Goal: Task Accomplishment & Management: Manage account settings

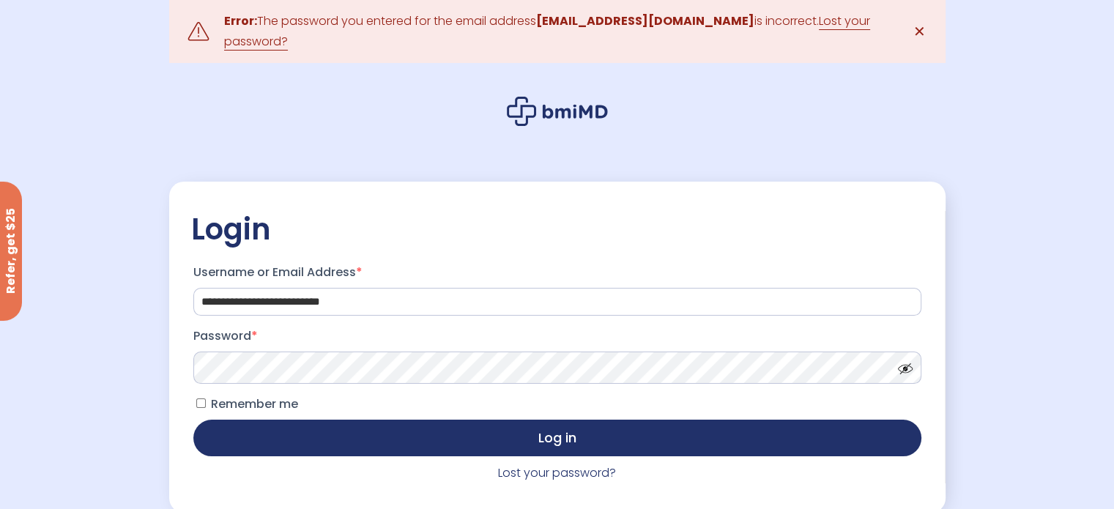
click at [193, 420] on button "Log in" at bounding box center [557, 438] width 728 height 37
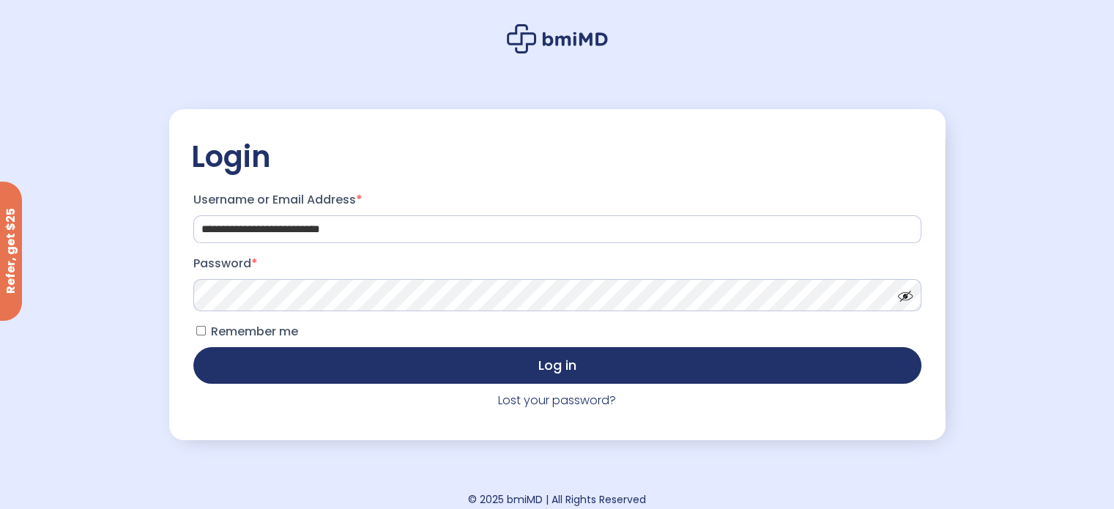
click at [193, 347] on button "Log in" at bounding box center [557, 365] width 728 height 37
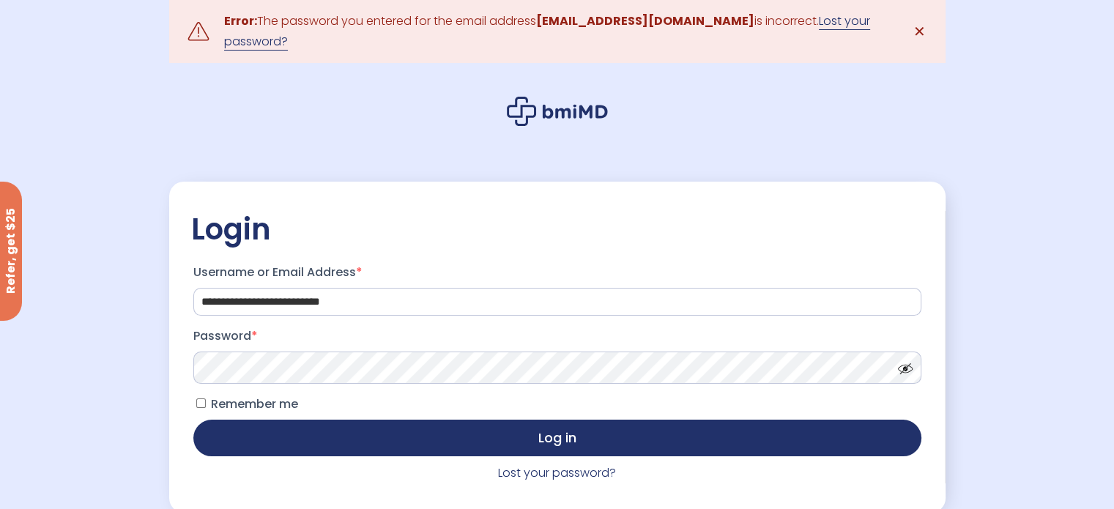
click at [823, 17] on link "Lost your password?" at bounding box center [547, 31] width 646 height 38
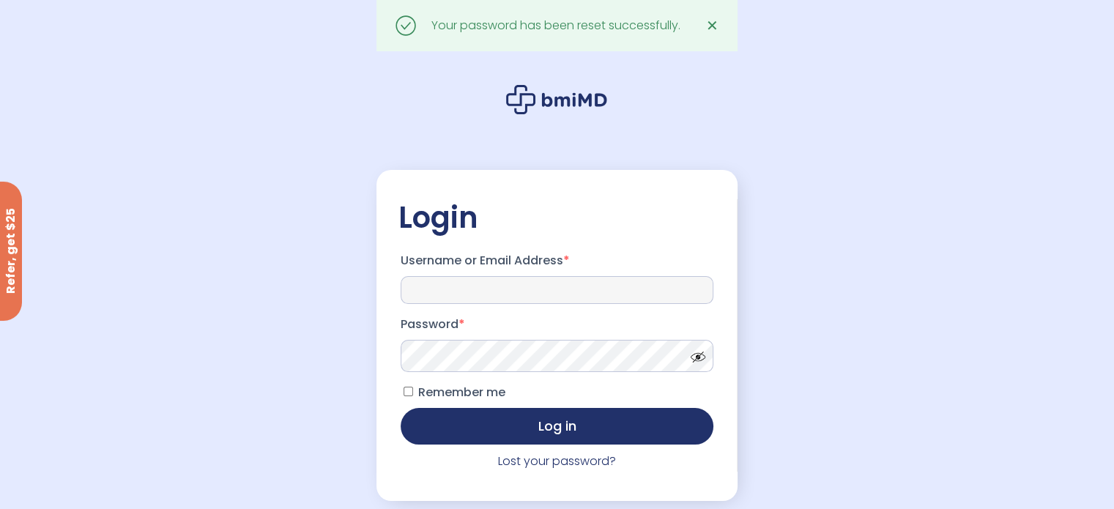
click at [530, 291] on input "Username or Email Address *" at bounding box center [557, 290] width 313 height 28
paste input "**********"
type input "**********"
click at [401, 408] on button "Log in" at bounding box center [557, 426] width 313 height 37
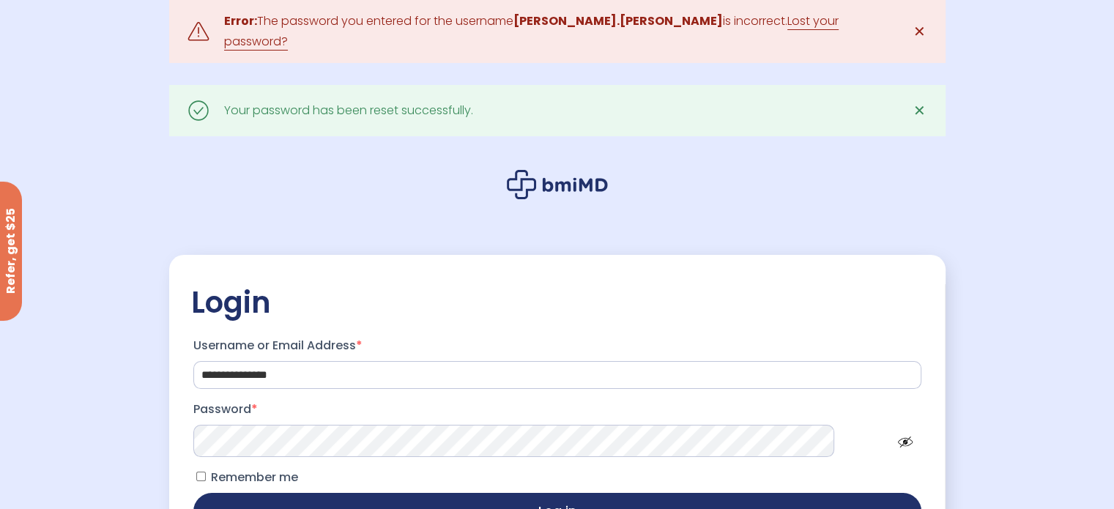
click at [193, 493] on button "Log in" at bounding box center [557, 511] width 728 height 37
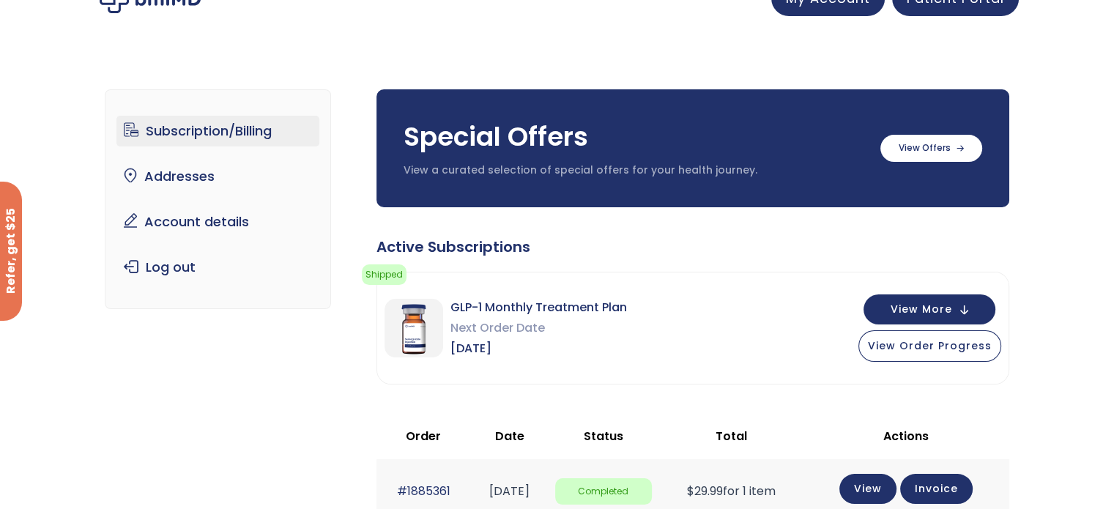
scroll to position [21, 0]
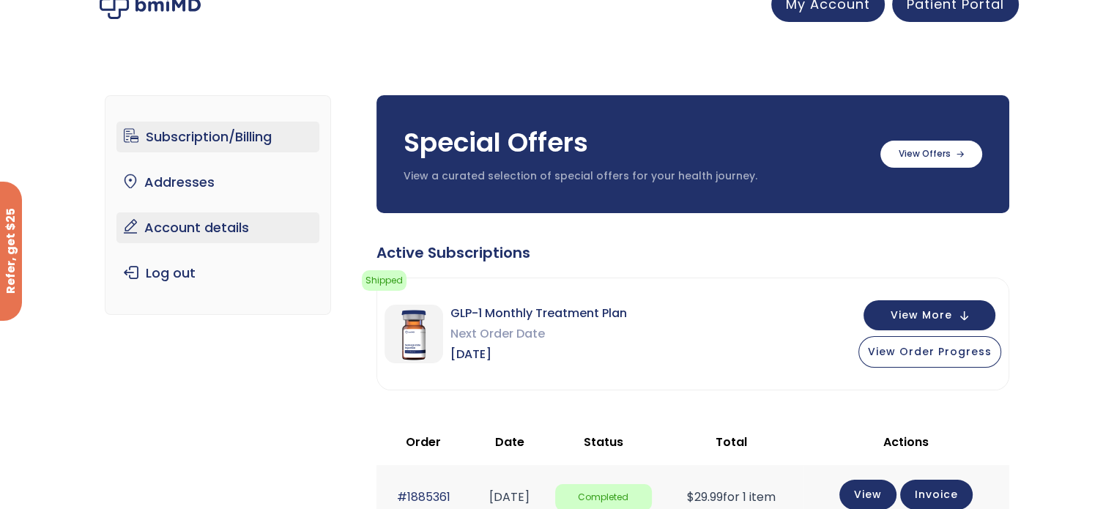
click at [254, 226] on link "Account details" at bounding box center [217, 227] width 203 height 31
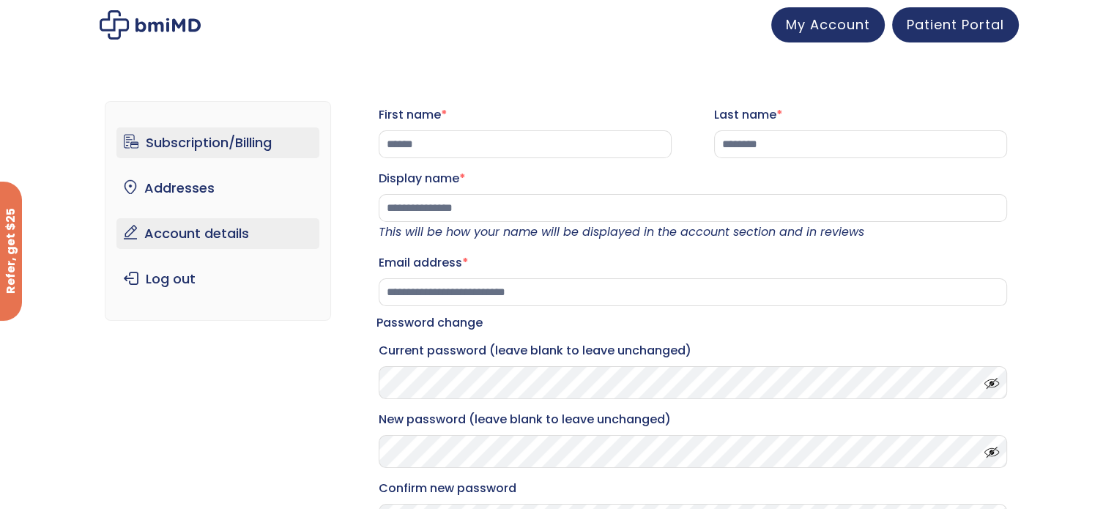
click at [258, 143] on link "Subscription/Billing" at bounding box center [217, 142] width 203 height 31
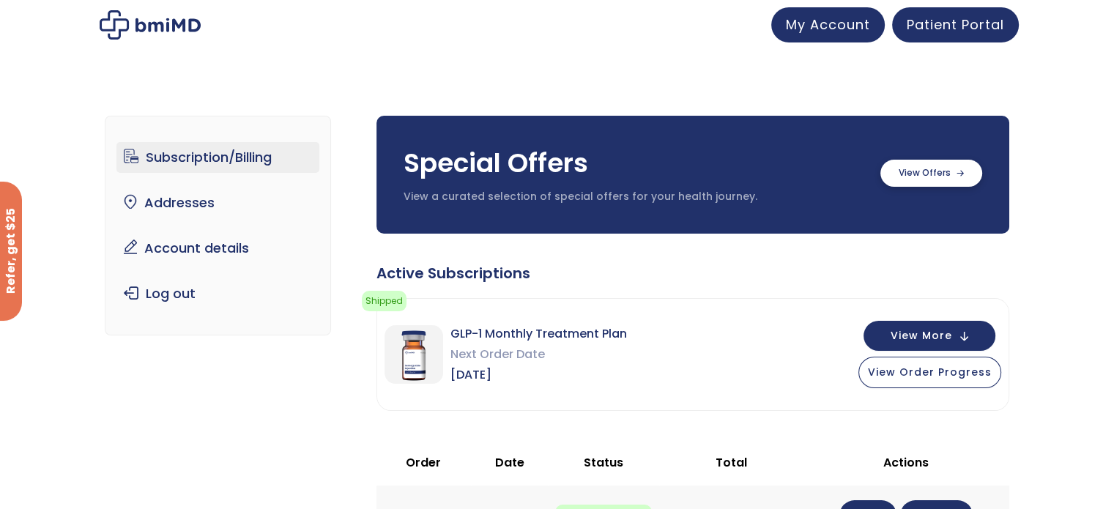
click at [947, 171] on label at bounding box center [931, 173] width 102 height 27
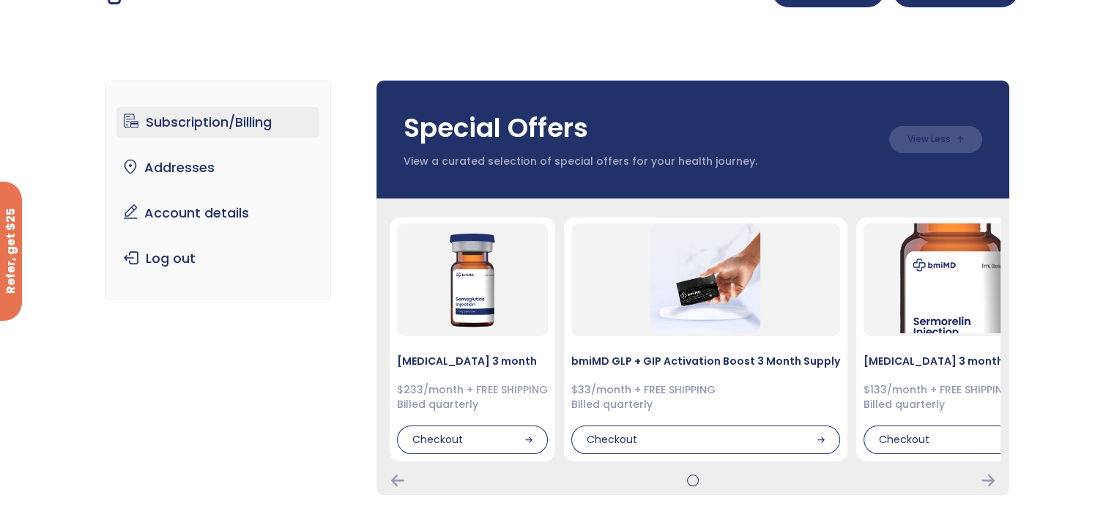
scroll to position [35, 0]
click at [257, 210] on link "Account details" at bounding box center [217, 213] width 203 height 31
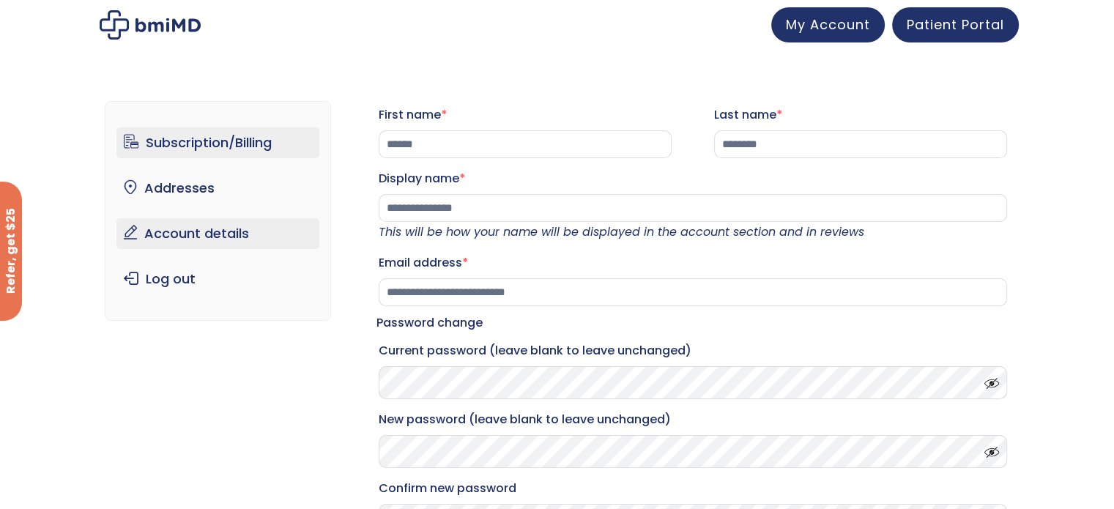
click at [234, 141] on link "Subscription/Billing" at bounding box center [217, 142] width 203 height 31
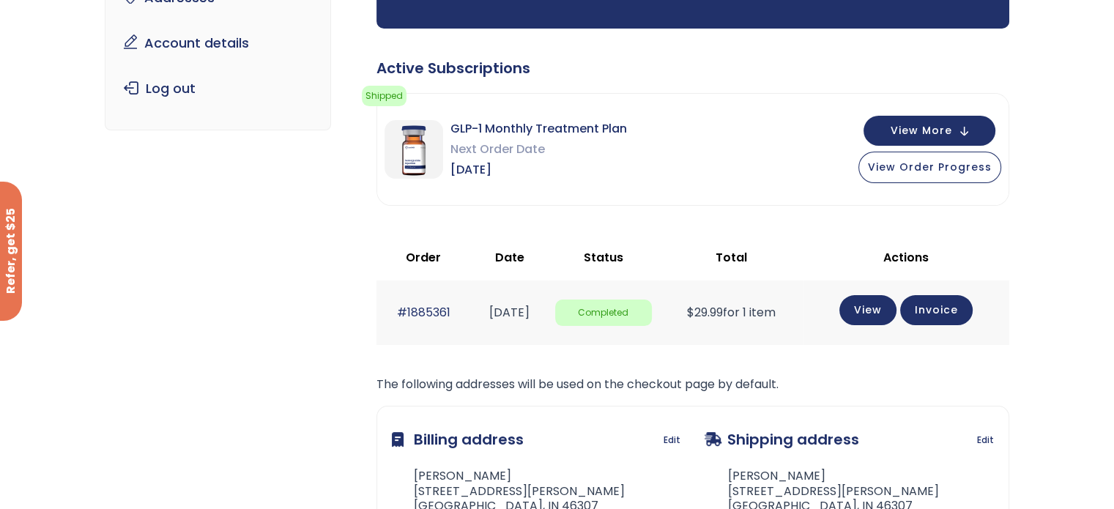
scroll to position [219, 0]
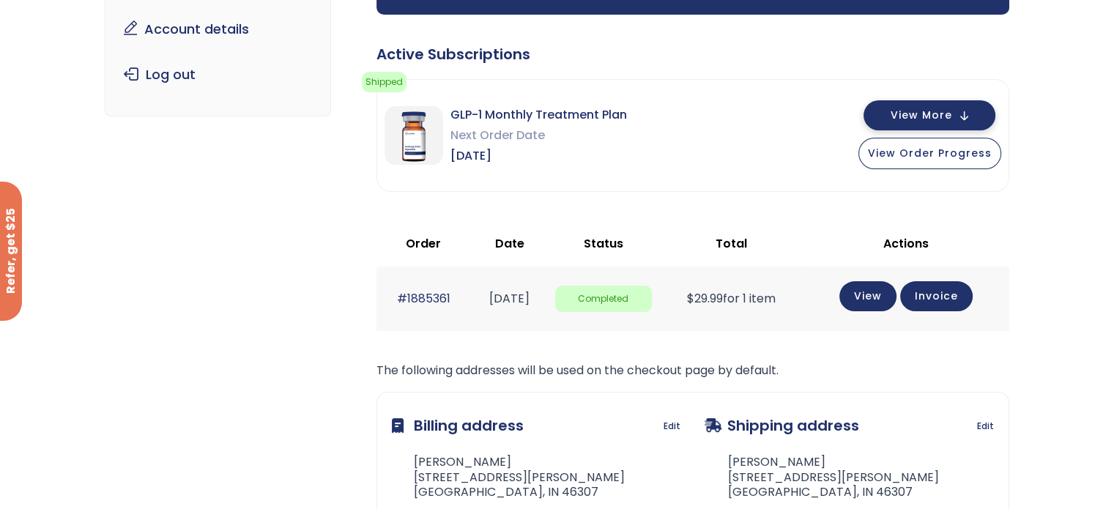
click at [958, 113] on button "View More" at bounding box center [930, 115] width 132 height 30
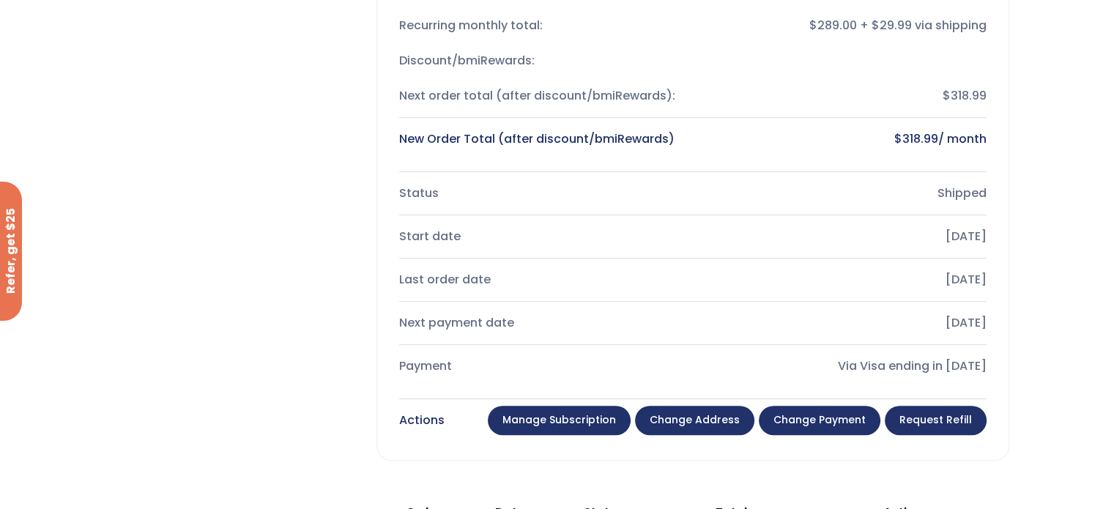
scroll to position [472, 0]
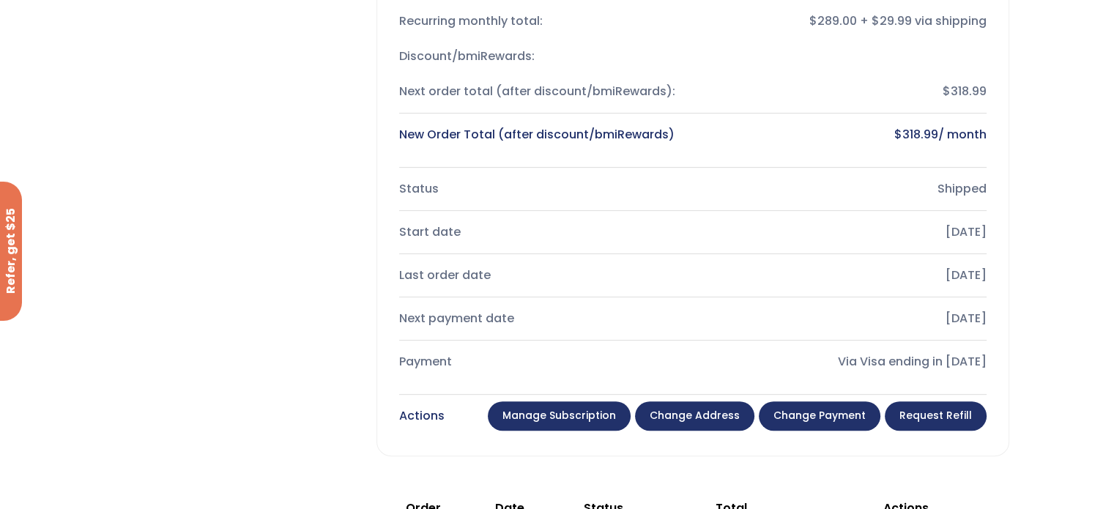
click at [607, 410] on link "Manage Subscription" at bounding box center [559, 415] width 143 height 29
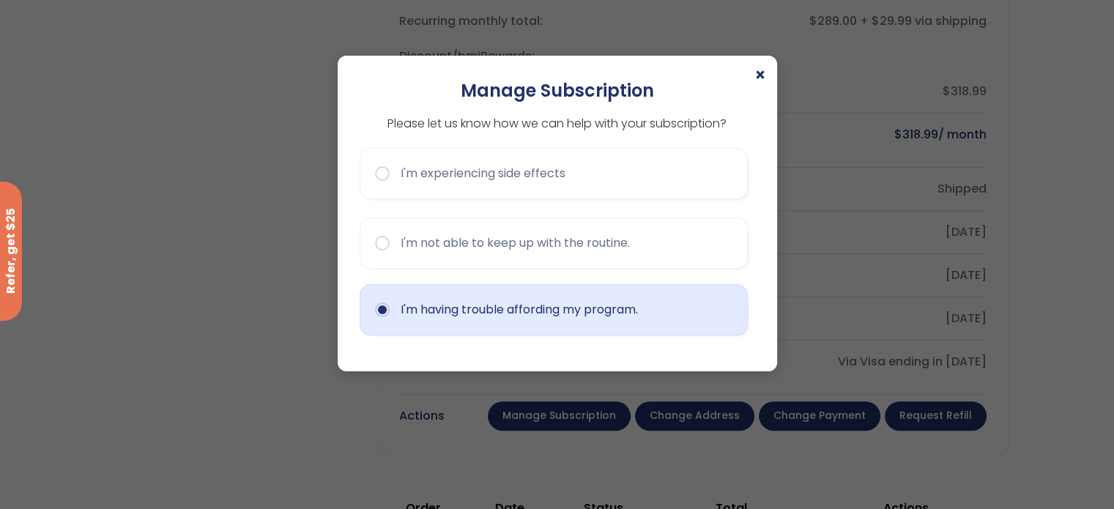
click at [568, 305] on button "I'm having trouble affording my program." at bounding box center [554, 309] width 388 height 51
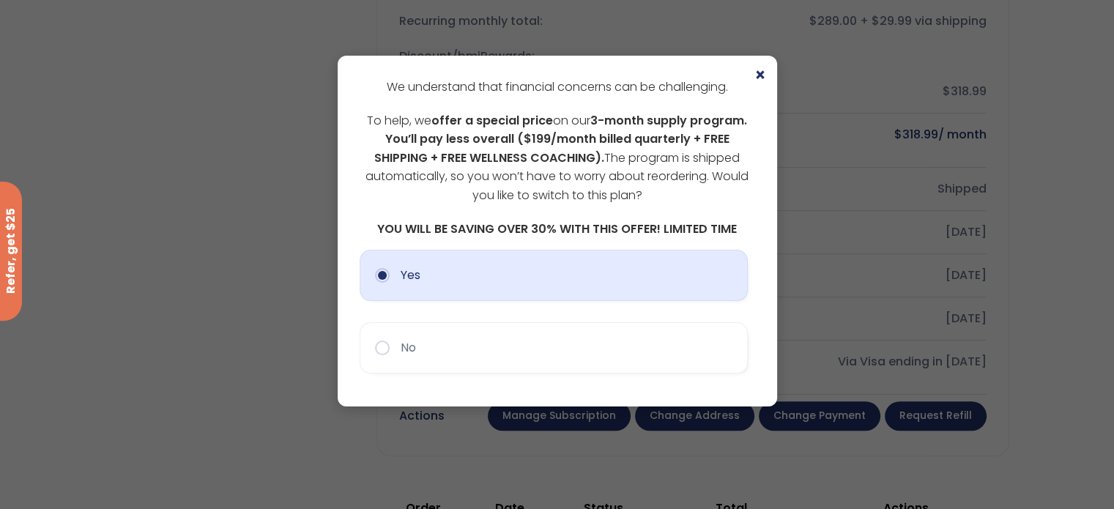
click at [541, 275] on button "Yes" at bounding box center [554, 275] width 388 height 51
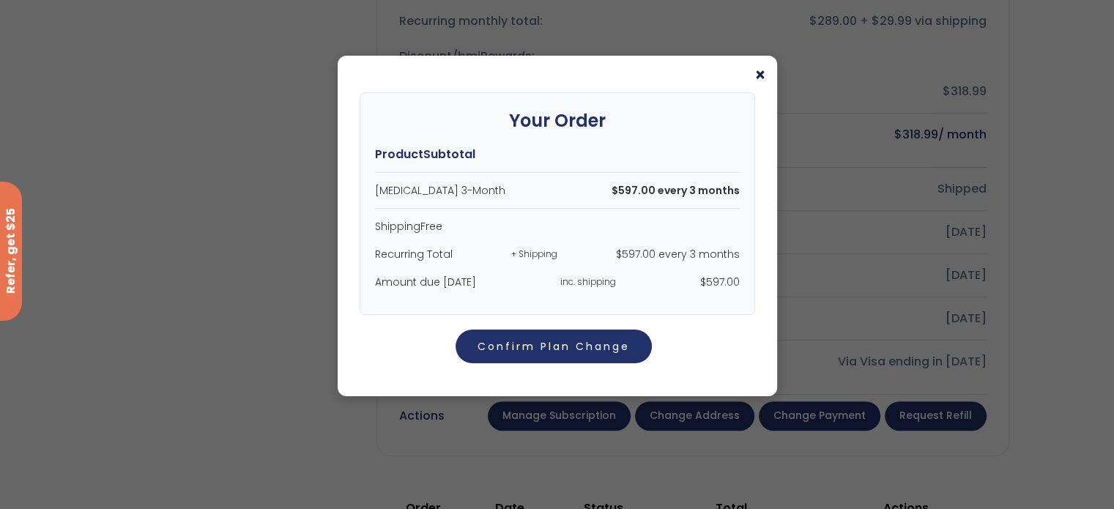
click at [762, 73] on span "×" at bounding box center [760, 76] width 12 height 18
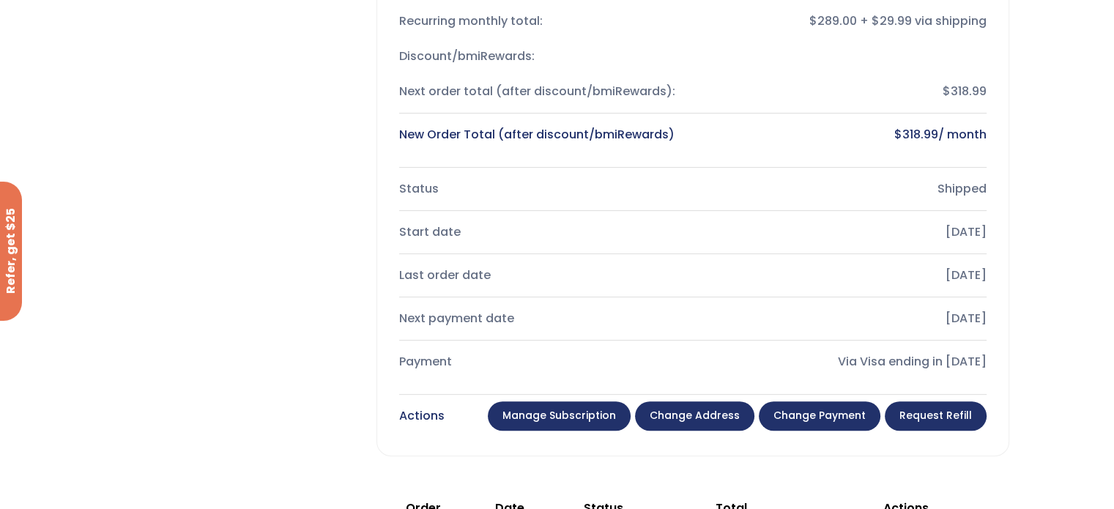
click at [610, 410] on link "Manage Subscription" at bounding box center [559, 415] width 143 height 29
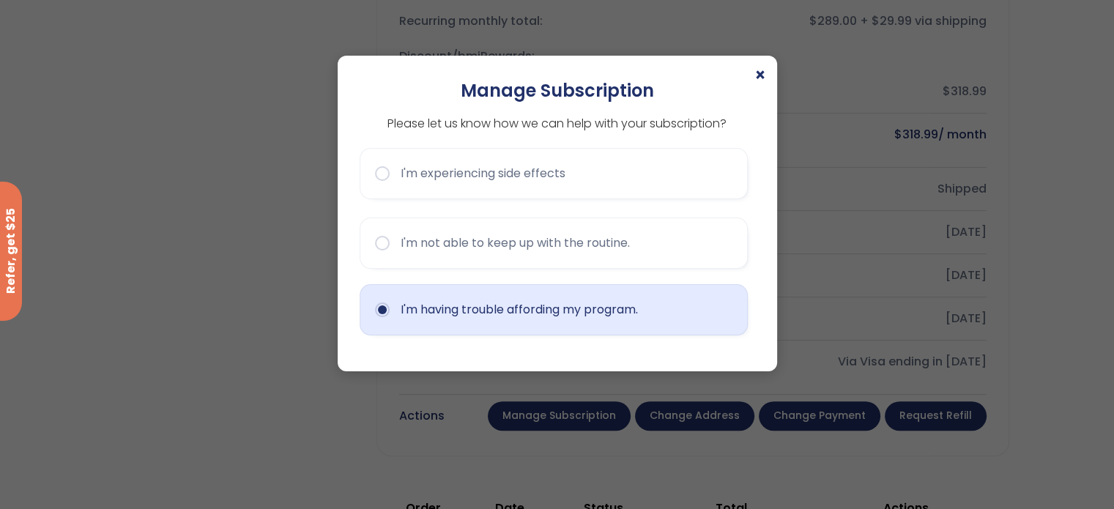
click at [535, 314] on button "I'm having trouble affording my program." at bounding box center [554, 309] width 388 height 51
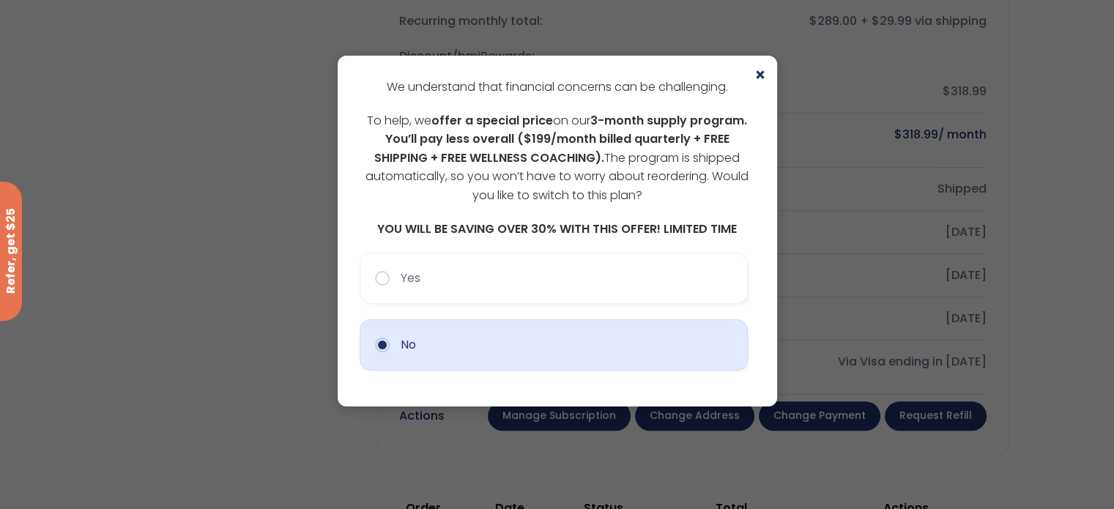
click at [470, 353] on button "No" at bounding box center [554, 344] width 388 height 51
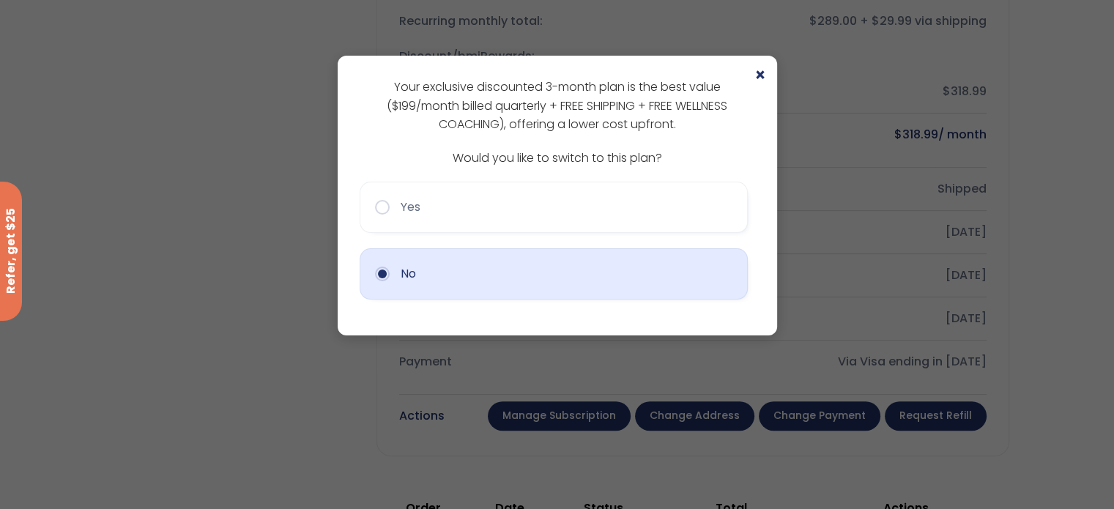
click at [486, 286] on button "No" at bounding box center [554, 273] width 388 height 51
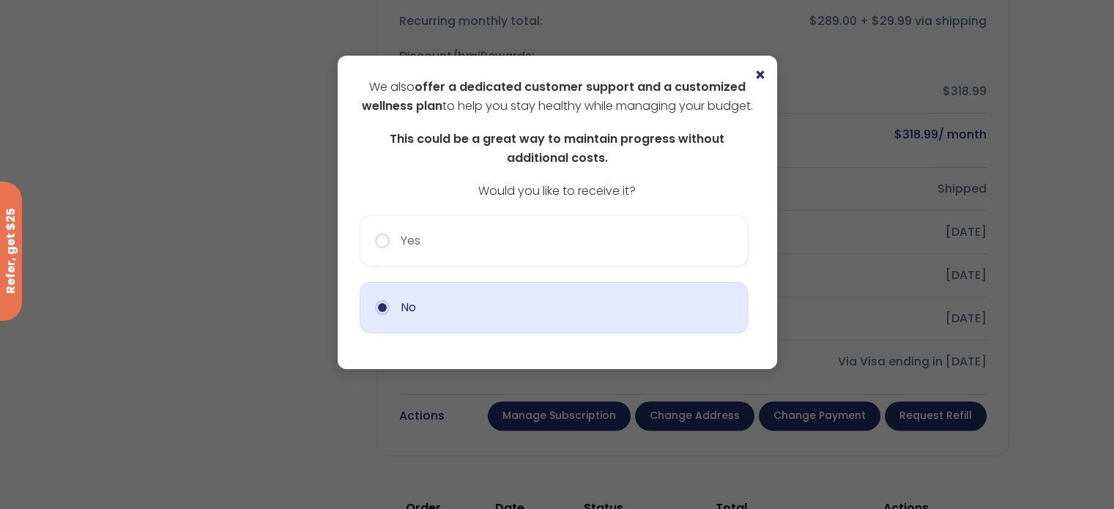
click at [480, 325] on button "No" at bounding box center [554, 307] width 388 height 51
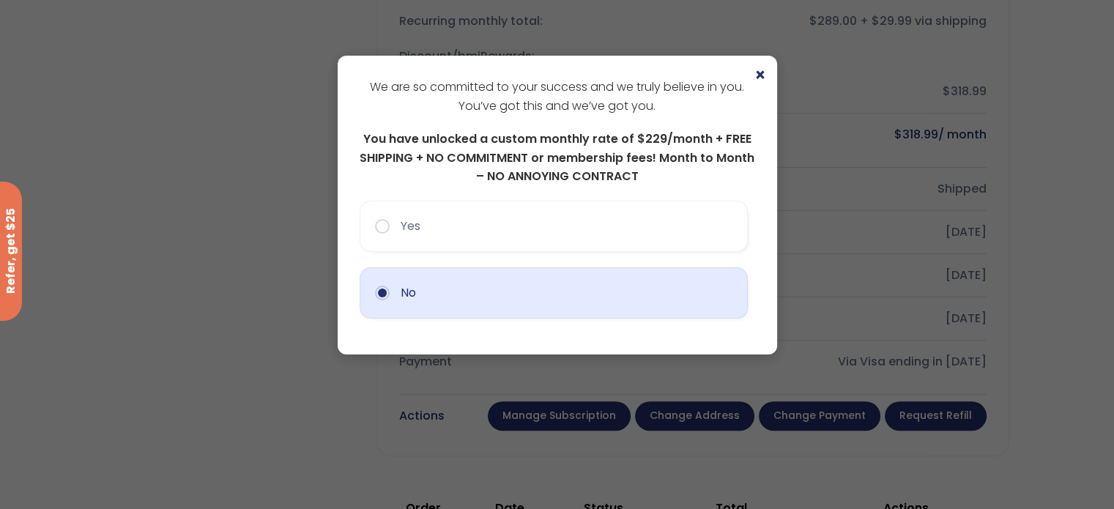
click at [483, 305] on button "No" at bounding box center [554, 292] width 388 height 51
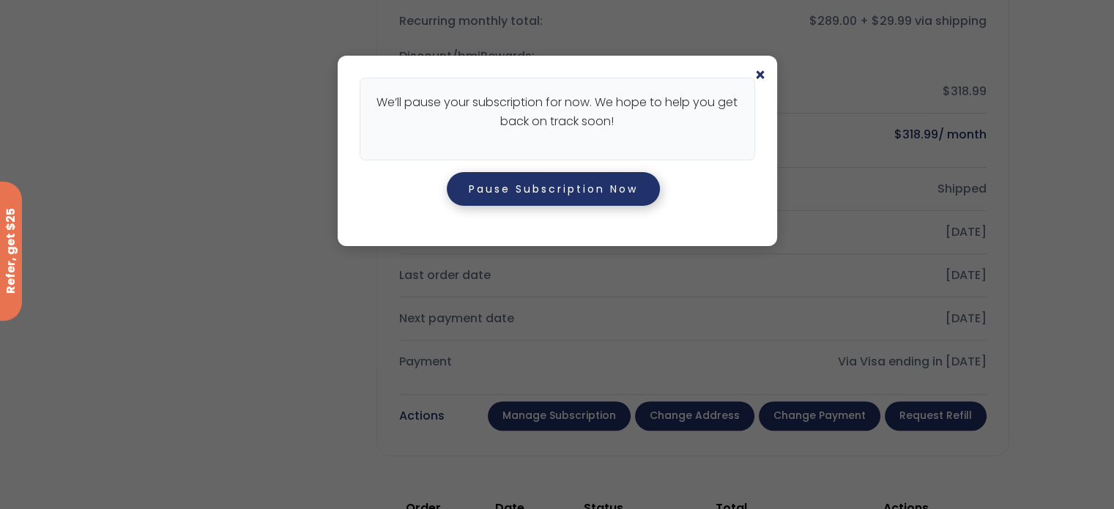
click at [545, 196] on button "Pause Subscription Now" at bounding box center [553, 189] width 213 height 34
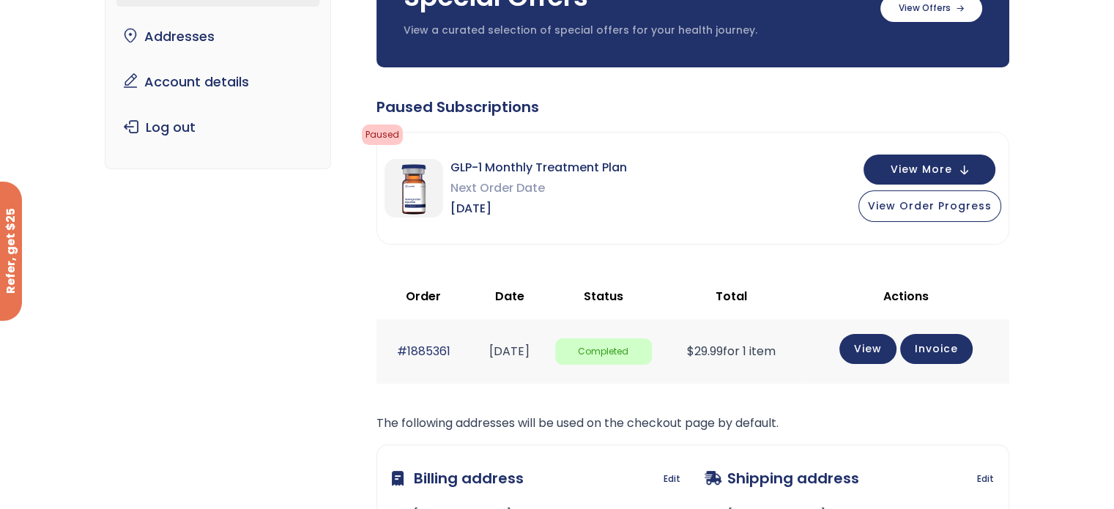
scroll to position [158, 0]
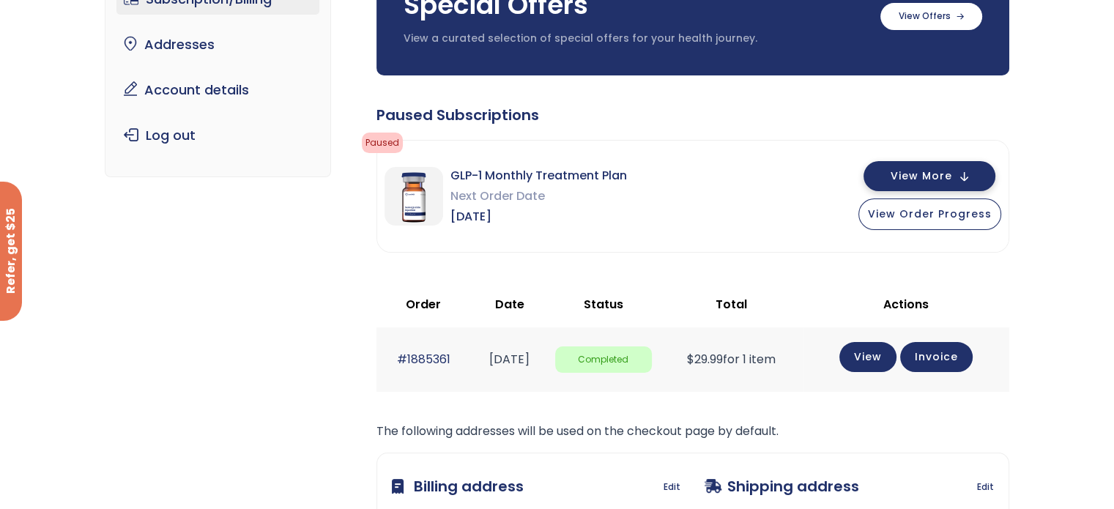
click at [946, 171] on span "View More" at bounding box center [922, 176] width 62 height 10
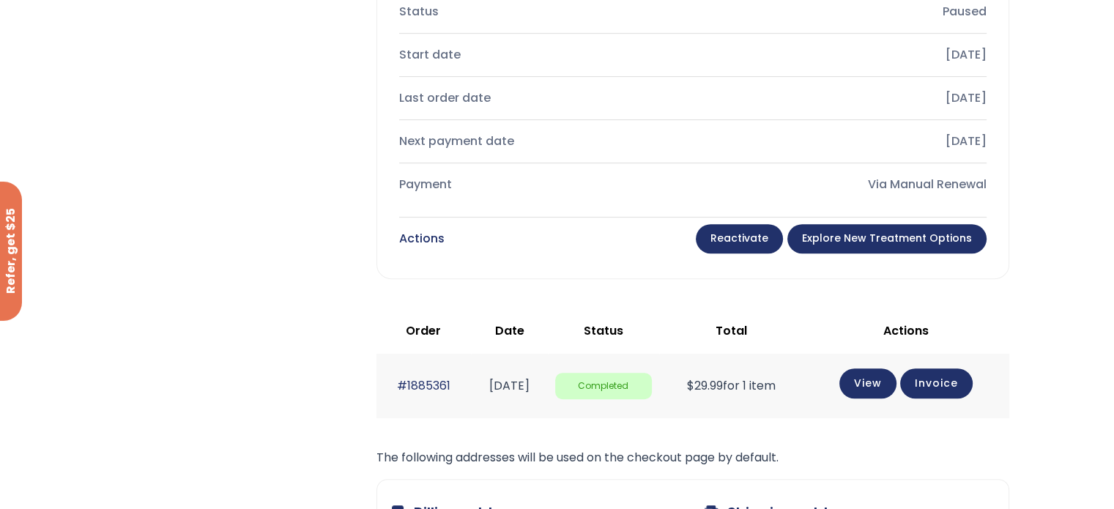
scroll to position [636, 0]
